Goal: Use online tool/utility: Utilize a website feature to perform a specific function

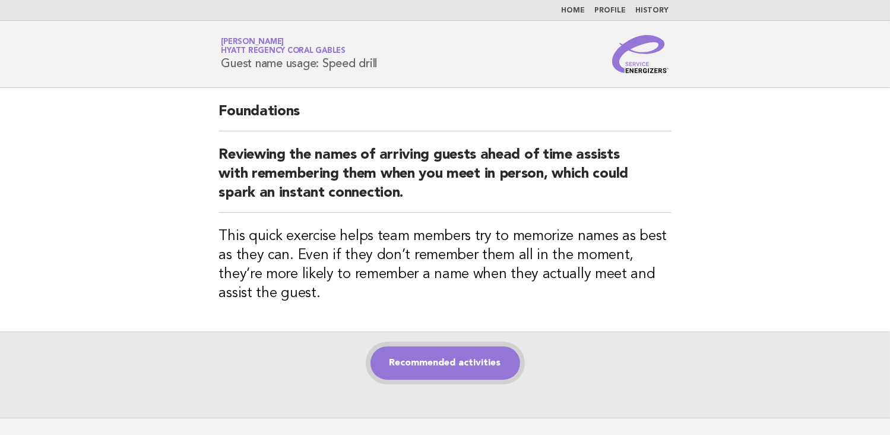
click at [451, 360] on link "Recommended activities" at bounding box center [446, 362] width 150 height 33
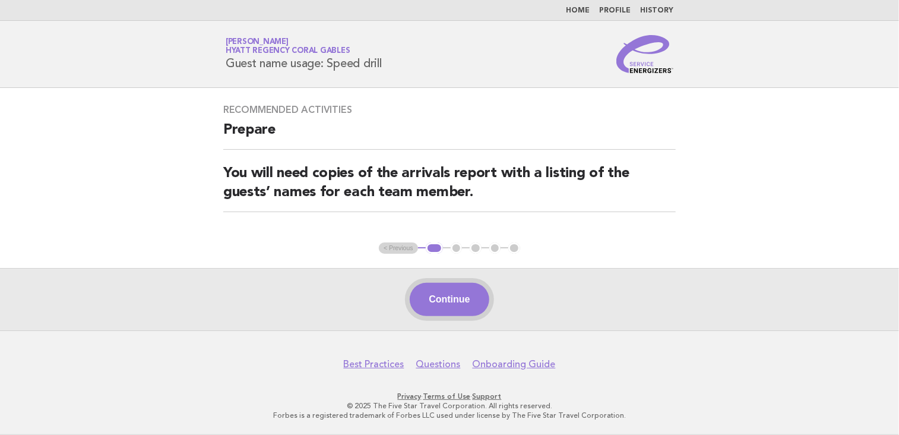
click at [473, 291] on button "Continue" at bounding box center [449, 299] width 79 height 33
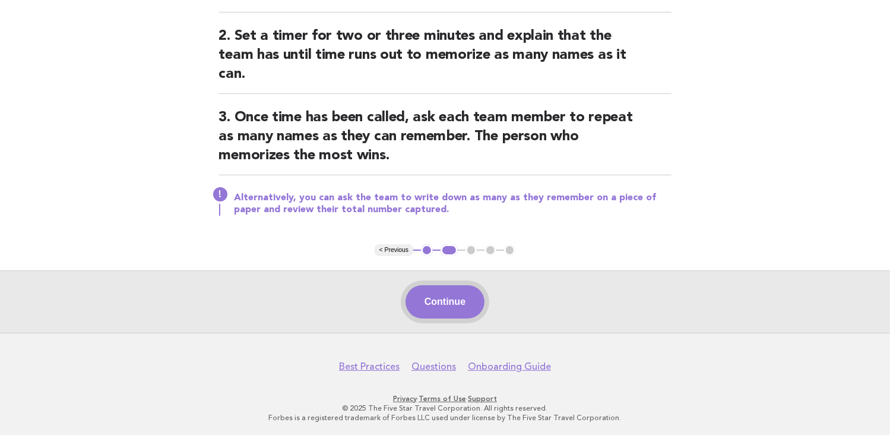
click at [450, 296] on button "Continue" at bounding box center [445, 301] width 79 height 33
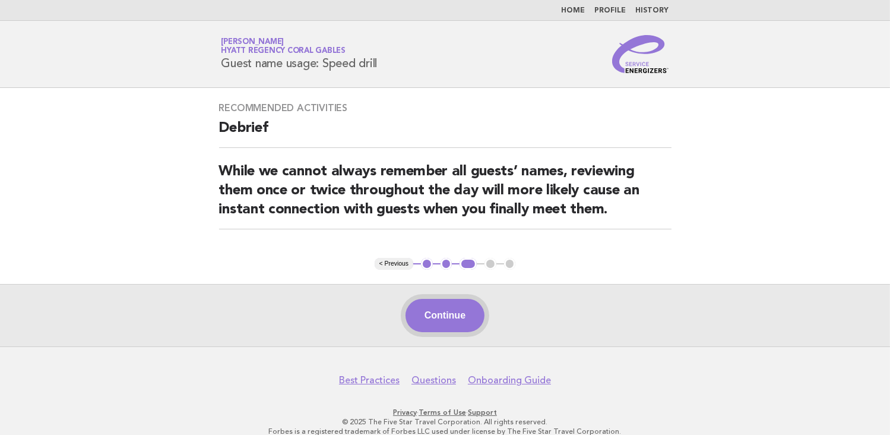
click at [452, 321] on button "Continue" at bounding box center [445, 315] width 79 height 33
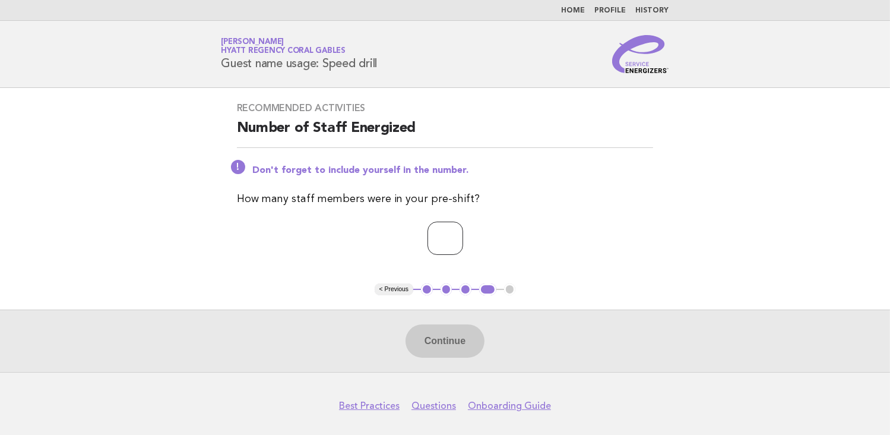
click at [442, 240] on input "number" at bounding box center [446, 238] width 36 height 33
type input "*"
drag, startPoint x: 438, startPoint y: 337, endPoint x: 597, endPoint y: 353, distance: 160.6
click at [438, 337] on button "Continue" at bounding box center [445, 340] width 79 height 33
